Goal: Information Seeking & Learning: Learn about a topic

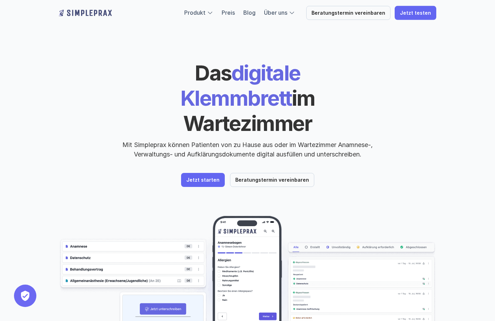
scroll to position [50, 0]
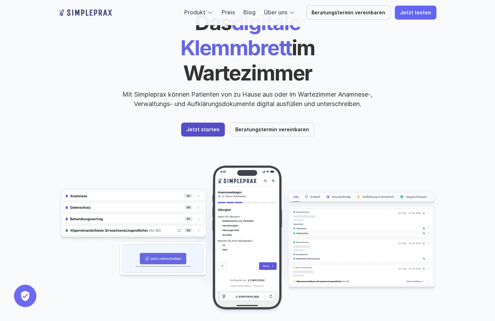
click at [210, 127] on p "Jetzt starten" at bounding box center [202, 130] width 33 height 6
click at [208, 127] on p "Jetzt starten" at bounding box center [202, 130] width 33 height 6
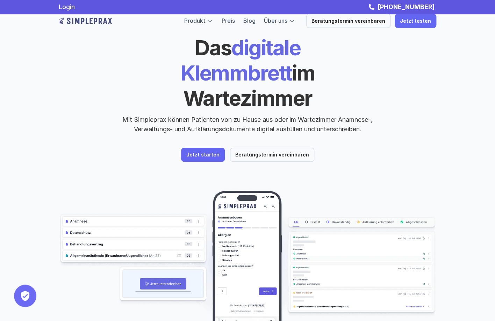
scroll to position [22, 0]
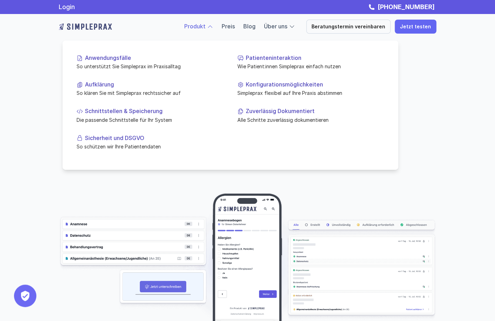
click at [213, 29] on div at bounding box center [231, 95] width 336 height 147
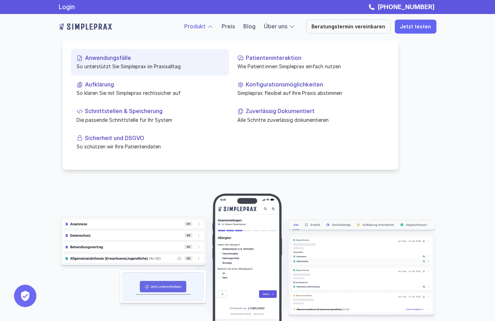
click at [150, 61] on p "Anwendungsfälle" at bounding box center [154, 58] width 138 height 7
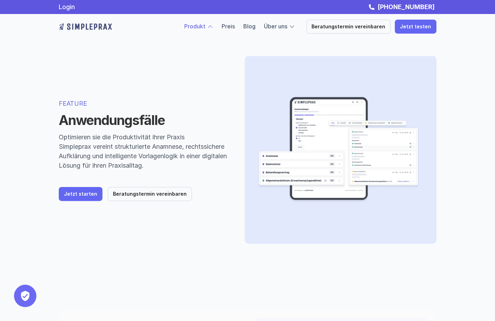
click at [206, 23] on p "Produkt" at bounding box center [194, 26] width 21 height 9
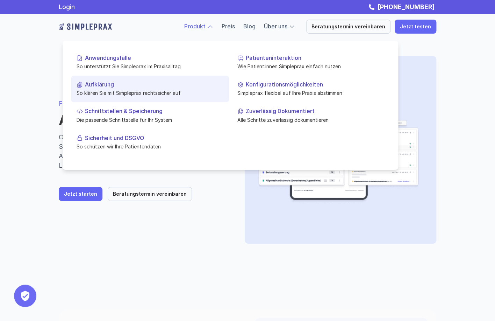
click at [133, 92] on p "So klären Sie mit Simpleprax rechtssicher auf" at bounding box center [150, 92] width 147 height 7
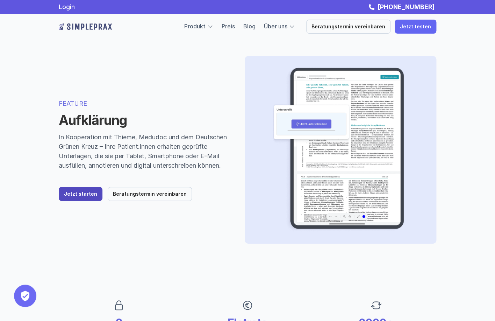
click at [83, 201] on link "Jetzt starten" at bounding box center [81, 194] width 44 height 14
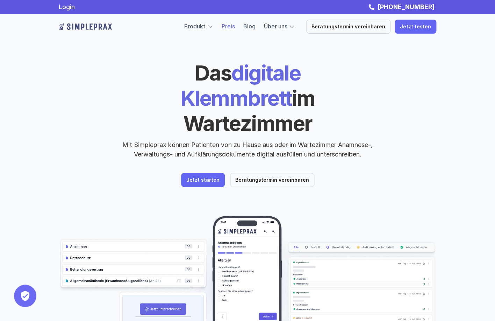
click at [235, 26] on link "Preis" at bounding box center [228, 26] width 13 height 7
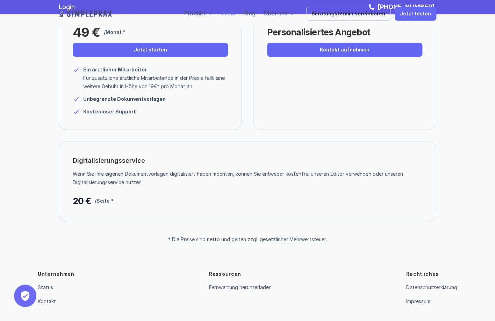
scroll to position [78, 0]
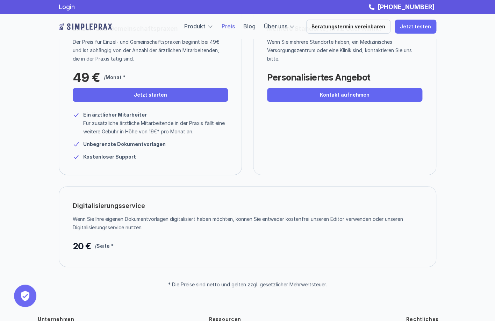
click at [130, 103] on div "Einzel- und Gemeinschaftspraxen Der Preis für Einzel- und Gemeinschaftspraxen b…" at bounding box center [150, 92] width 183 height 166
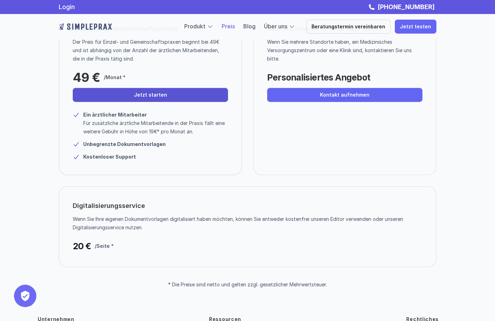
click at [131, 95] on link "Jetzt starten" at bounding box center [150, 95] width 155 height 14
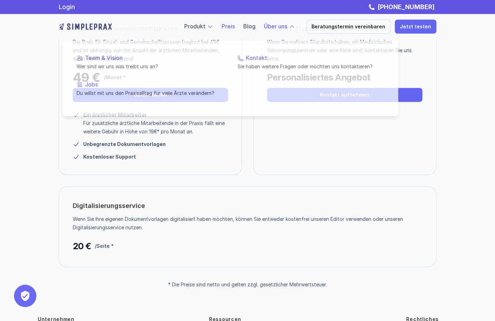
click at [279, 22] on p "Über uns" at bounding box center [275, 26] width 23 height 9
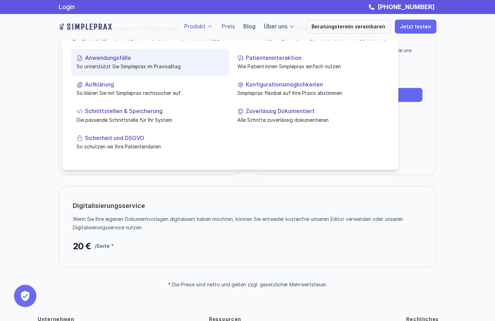
click at [100, 60] on p "Anwendungsfälle" at bounding box center [154, 58] width 138 height 7
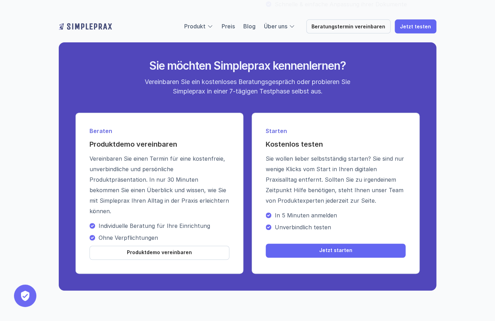
scroll to position [1003, 0]
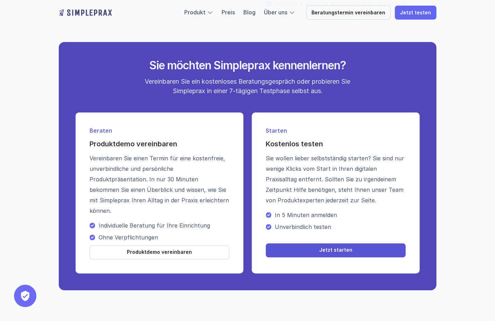
click at [333, 257] on link "Jetzt starten" at bounding box center [336, 250] width 140 height 14
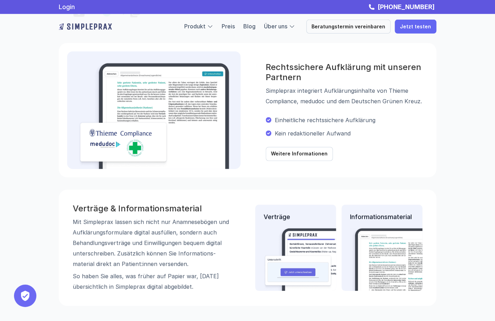
scroll to position [594, 0]
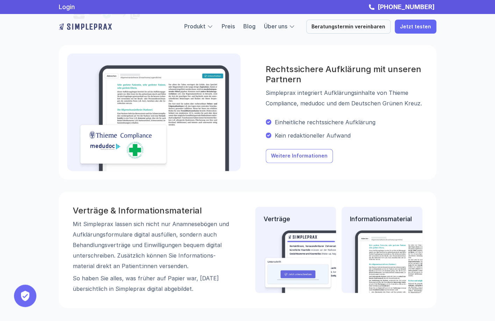
click at [287, 155] on p "Weitere Informationen" at bounding box center [299, 156] width 57 height 6
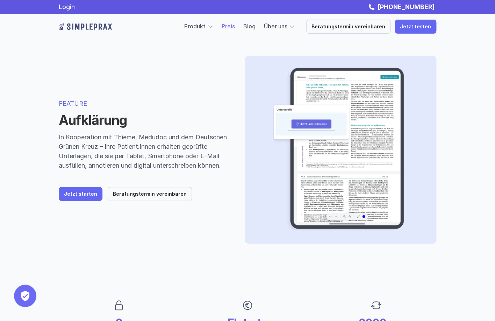
click at [235, 24] on link "Preis" at bounding box center [228, 26] width 13 height 7
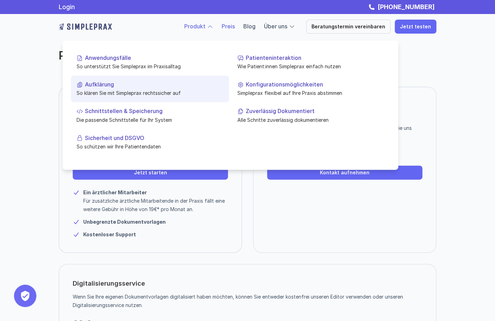
click at [102, 84] on p "Aufklärung" at bounding box center [154, 84] width 138 height 7
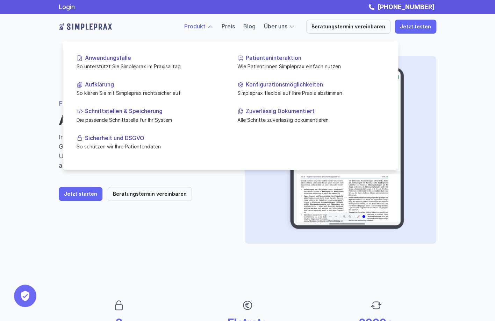
click at [200, 28] on link "Produkt" at bounding box center [194, 26] width 21 height 7
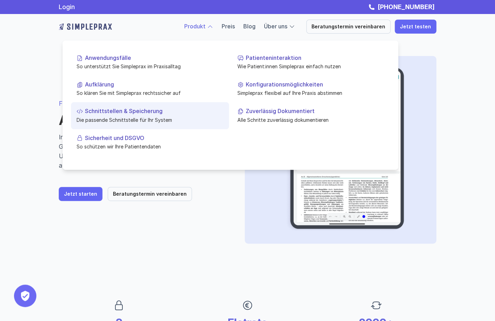
click at [114, 117] on p "Die passende Schnittstelle für Ihr System" at bounding box center [150, 119] width 147 height 7
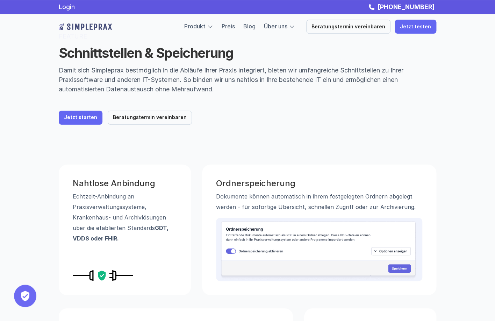
scroll to position [17, 0]
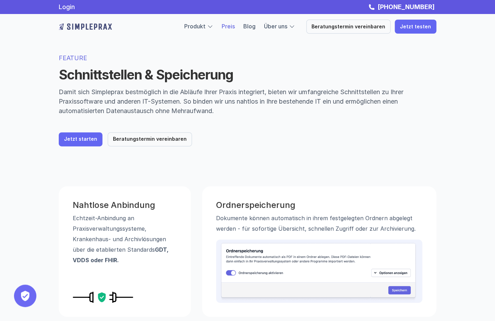
click at [235, 26] on link "Preis" at bounding box center [228, 26] width 13 height 7
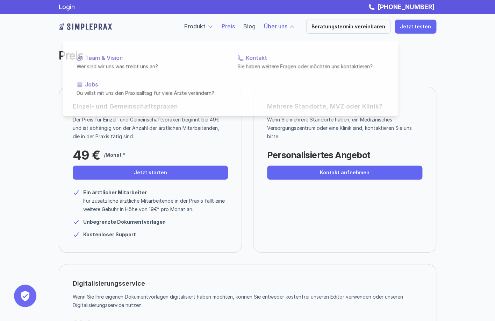
click at [281, 26] on link "Über uns" at bounding box center [275, 26] width 23 height 7
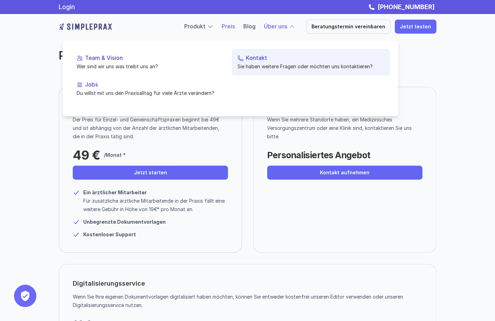
click at [257, 60] on p "Kontakt" at bounding box center [315, 58] width 138 height 7
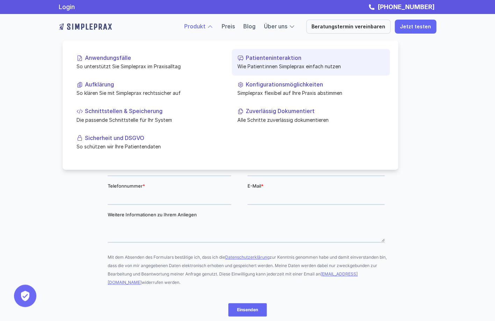
click at [263, 60] on p "Patienteninteraktion" at bounding box center [315, 58] width 138 height 7
